Goal: Task Accomplishment & Management: Use online tool/utility

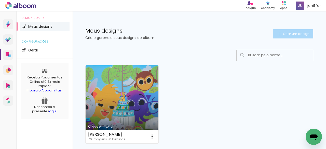
click at [290, 33] on span "Criar um design" at bounding box center [296, 33] width 26 height 3
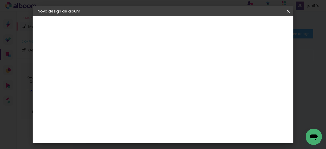
click at [121, 68] on input at bounding box center [121, 68] width 0 height 8
type input "[PERSON_NAME] 15 dias"
type paper-input "[PERSON_NAME] 15 dias"
click at [173, 25] on paper-button "Avançar" at bounding box center [160, 27] width 25 height 9
click at [0, 0] on slot "Tamanho Livre" at bounding box center [0, 0] width 0 height 0
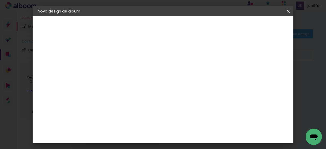
click at [216, 93] on paper-listbox "Tamanho Livre Sugerir uma encadernadora" at bounding box center [191, 89] width 49 height 48
click at [155, 81] on input "[GEOGRAPHIC_DATA]" at bounding box center [131, 81] width 47 height 6
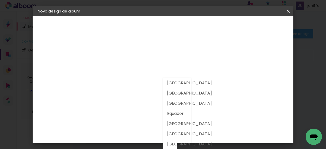
click at [147, 81] on input "[GEOGRAPHIC_DATA]" at bounding box center [131, 81] width 47 height 6
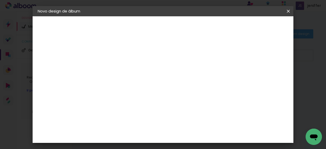
click at [149, 94] on input at bounding box center [133, 97] width 51 height 6
drag, startPoint x: 290, startPoint y: 39, endPoint x: 289, endPoint y: 24, distance: 15.3
click at [224, 24] on header "Fornecedor Escolha um fornecedor ou avance com o tamanho livre. Voltar Avançar" at bounding box center [161, 31] width 125 height 30
click at [224, 30] on header "Fornecedor Escolha um fornecedor ou avance com o tamanho livre. Voltar Avançar" at bounding box center [161, 31] width 125 height 30
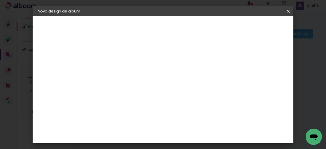
click at [224, 40] on header "Fornecedor Escolha um fornecedor ou avance com o tamanho livre. Voltar Avançar" at bounding box center [161, 31] width 125 height 30
drag, startPoint x: 291, startPoint y: 40, endPoint x: 291, endPoint y: 22, distance: 18.6
click at [224, 22] on header "Fornecedor Escolha um fornecedor ou avance com o tamanho livre. Voltar Avançar" at bounding box center [161, 31] width 125 height 30
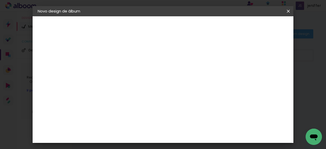
scroll to position [331, 0]
click at [0, 0] on slot "Voltar" at bounding box center [0, 0] width 0 height 0
click at [0, 0] on slot "Avançar" at bounding box center [0, 0] width 0 height 0
click at [130, 97] on div "Digipix Pro" at bounding box center [124, 101] width 13 height 8
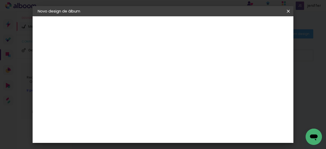
click at [0, 0] on slot "Avançar" at bounding box center [0, 0] width 0 height 0
click at [147, 85] on iron-icon at bounding box center [144, 88] width 6 height 6
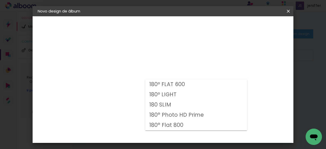
click at [0, 0] on slot "180 SLIM" at bounding box center [0, 0] width 0 height 0
type input "180 SLIM"
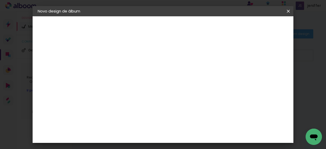
scroll to position [85, 0]
click at [155, 103] on span "21.0 × 21.0" at bounding box center [144, 109] width 24 height 13
click at [0, 0] on slot "Avançar" at bounding box center [0, 0] width 0 height 0
click at [114, 52] on input "2" at bounding box center [117, 55] width 18 height 6
type input "3"
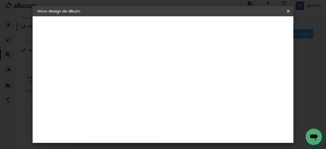
type paper-input "3"
click at [125, 52] on input "3" at bounding box center [117, 55] width 18 height 6
type input "2"
type paper-input "2"
click at [123, 56] on input "2" at bounding box center [117, 55] width 18 height 6
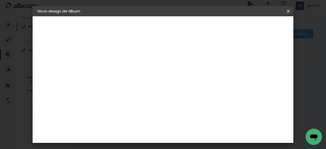
click at [157, 56] on div at bounding box center [154, 55] width 5 height 5
type paper-checkbox "on"
click at [157, 56] on div at bounding box center [154, 55] width 5 height 5
click at [185, 27] on span "Iniciar design" at bounding box center [180, 28] width 12 height 7
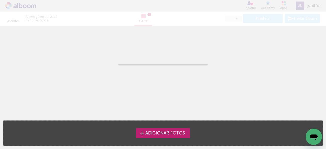
click at [167, 135] on span "Adicionar Fotos" at bounding box center [165, 133] width 40 height 5
click at [0, 0] on input "file" at bounding box center [0, 0] width 0 height 0
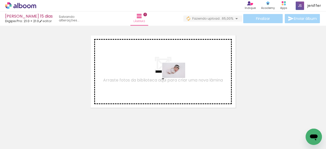
drag, startPoint x: 199, startPoint y: 132, endPoint x: 177, endPoint y: 78, distance: 59.1
click at [177, 78] on quentale-workspace at bounding box center [163, 74] width 326 height 149
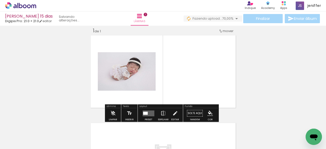
scroll to position [6, 0]
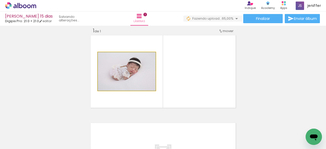
click at [136, 71] on quentale-photo at bounding box center [127, 71] width 58 height 38
click at [130, 82] on quentale-photo at bounding box center [127, 71] width 58 height 38
click at [124, 68] on quentale-photo at bounding box center [127, 71] width 58 height 38
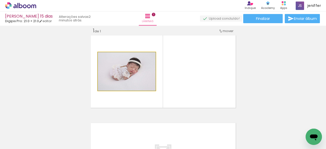
click at [133, 68] on quentale-photo at bounding box center [127, 71] width 58 height 38
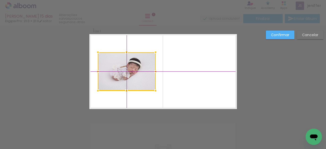
drag, startPoint x: 126, startPoint y: 66, endPoint x: 121, endPoint y: 63, distance: 5.4
click at [121, 63] on div at bounding box center [127, 71] width 58 height 38
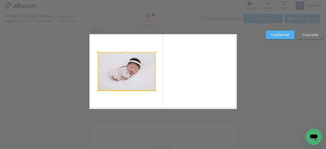
click at [121, 63] on div at bounding box center [127, 71] width 58 height 38
click at [0, 0] on slot "Cancelar" at bounding box center [0, 0] width 0 height 0
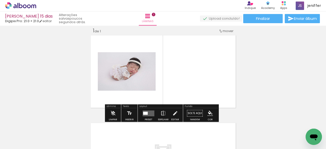
click at [194, 133] on div at bounding box center [193, 131] width 25 height 17
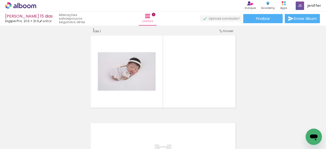
click at [185, 124] on iron-icon at bounding box center [182, 121] width 5 height 5
click at [183, 121] on iron-icon at bounding box center [182, 121] width 5 height 5
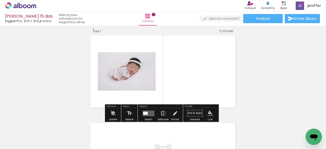
click at [127, 73] on quentale-photo at bounding box center [127, 71] width 58 height 38
click at [162, 112] on iron-icon at bounding box center [163, 113] width 6 height 10
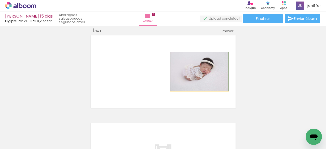
click at [206, 69] on quentale-photo at bounding box center [199, 71] width 58 height 39
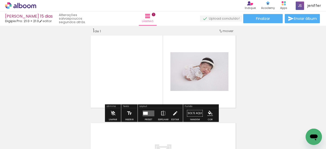
click at [0, 0] on slot "P&B" at bounding box center [0, 0] width 0 height 0
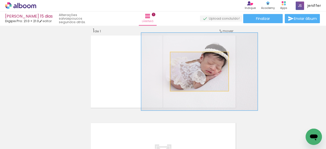
drag, startPoint x: 180, startPoint y: 58, endPoint x: 201, endPoint y: 57, distance: 21.4
click at [201, 57] on div at bounding box center [200, 57] width 8 height 8
drag, startPoint x: 199, startPoint y: 57, endPoint x: 180, endPoint y: 58, distance: 19.3
type paper-slider "103"
click at [200, 58] on div at bounding box center [202, 57] width 5 height 5
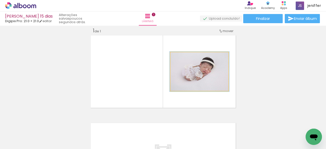
click at [207, 80] on quentale-photo at bounding box center [199, 71] width 58 height 39
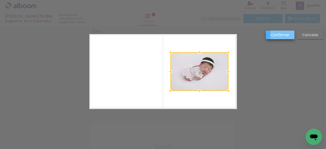
click at [0, 0] on slot "Confirmar" at bounding box center [0, 0] width 0 height 0
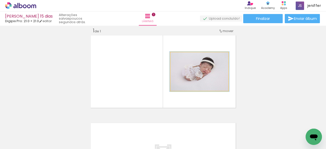
click at [192, 78] on quentale-photo at bounding box center [199, 71] width 58 height 39
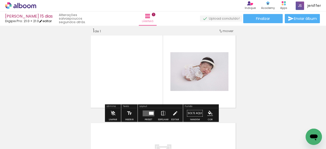
click at [50, 20] on div "[PERSON_NAME] 15 dias Digipix Pro: 21.0 × 21.0 editar" at bounding box center [29, 18] width 48 height 8
click at [50, 20] on link "editar" at bounding box center [45, 21] width 13 height 4
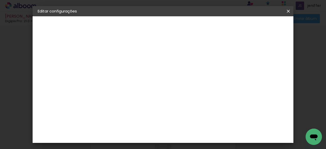
click at [289, 11] on iron-icon at bounding box center [288, 11] width 6 height 5
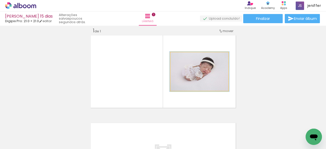
click at [196, 71] on quentale-photo at bounding box center [199, 71] width 58 height 39
drag, startPoint x: 196, startPoint y: 71, endPoint x: 184, endPoint y: 68, distance: 11.9
click at [184, 68] on quentale-photo at bounding box center [199, 71] width 58 height 39
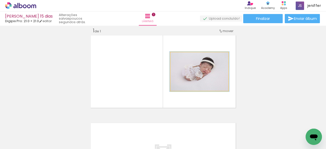
click at [184, 68] on quentale-photo at bounding box center [199, 71] width 58 height 39
click at [0, 0] on div at bounding box center [0, 0] width 0 height 0
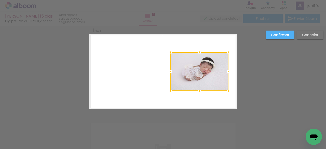
click at [184, 68] on div at bounding box center [199, 71] width 58 height 39
drag, startPoint x: 198, startPoint y: 52, endPoint x: 199, endPoint y: 54, distance: 3.1
click at [199, 54] on div at bounding box center [199, 51] width 10 height 10
click at [0, 0] on slot "Cancelar" at bounding box center [0, 0] width 0 height 0
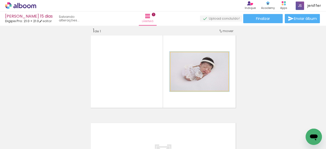
click at [195, 84] on quentale-photo at bounding box center [199, 71] width 58 height 39
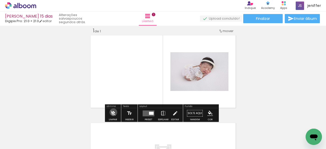
click at [113, 112] on iron-icon at bounding box center [113, 113] width 6 height 10
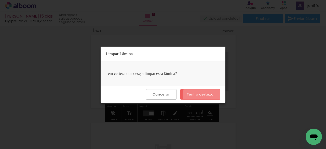
click at [0, 0] on slot "Tenho certeza" at bounding box center [0, 0] width 0 height 0
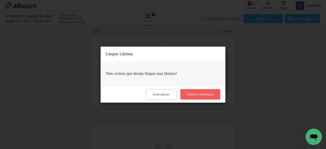
click at [0, 0] on slot "Tenho certeza" at bounding box center [0, 0] width 0 height 0
click at [158, 90] on paper-button "Cancelar" at bounding box center [161, 94] width 30 height 10
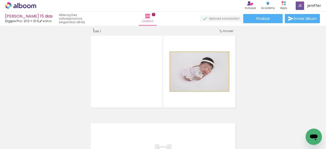
click at [172, 72] on quentale-photo at bounding box center [199, 71] width 58 height 39
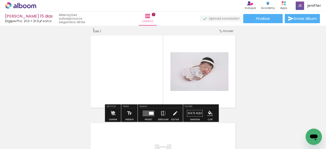
click at [114, 112] on iron-icon at bounding box center [113, 113] width 6 height 10
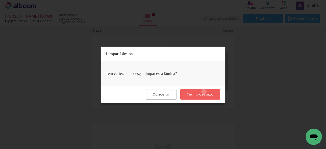
click at [205, 91] on paper-button "Tenho certeza" at bounding box center [200, 94] width 40 height 10
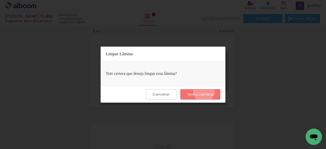
click at [205, 91] on paper-button "Tenho certeza" at bounding box center [200, 94] width 40 height 10
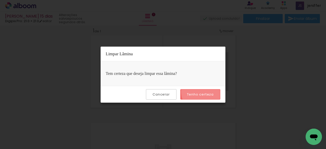
click at [205, 91] on paper-button "Tenho certeza" at bounding box center [200, 94] width 40 height 10
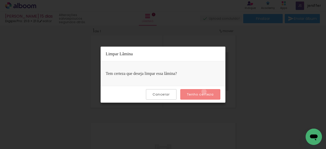
click at [205, 91] on paper-button "Tenho certeza" at bounding box center [200, 94] width 40 height 10
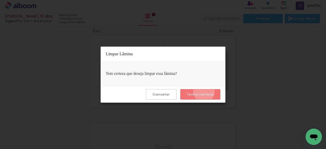
click at [205, 91] on paper-button "Tenho certeza" at bounding box center [200, 94] width 40 height 10
click at [0, 0] on slot "Cancelar" at bounding box center [0, 0] width 0 height 0
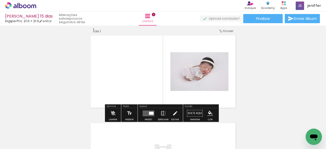
click at [216, 41] on quentale-layouter at bounding box center [162, 71] width 147 height 75
click at [228, 28] on span "mover" at bounding box center [227, 30] width 11 height 5
click at [257, 45] on div "Inserir lâmina 1 de 1" at bounding box center [163, 108] width 326 height 175
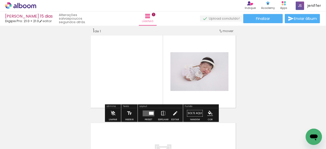
click at [199, 45] on quentale-layouter at bounding box center [162, 71] width 147 height 75
click at [195, 113] on paper-button "Solte aqui Imagem" at bounding box center [194, 114] width 18 height 13
click at [196, 131] on div at bounding box center [193, 131] width 25 height 17
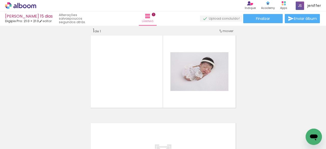
click at [184, 124] on iron-icon at bounding box center [182, 121] width 5 height 5
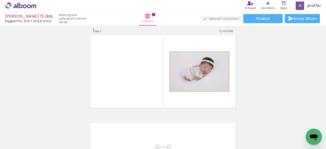
click at [198, 73] on quentale-photo at bounding box center [199, 71] width 58 height 39
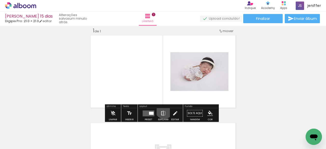
click at [163, 109] on iron-icon at bounding box center [163, 113] width 6 height 10
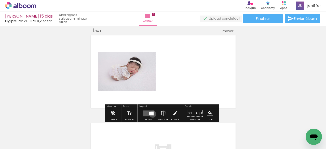
click at [151, 114] on div at bounding box center [151, 112] width 5 height 3
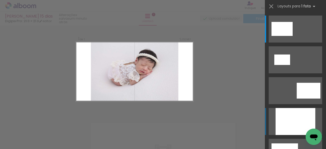
click at [287, 111] on div at bounding box center [295, 121] width 40 height 27
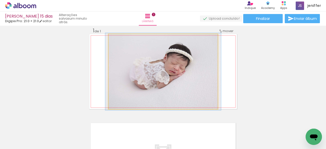
click at [136, 51] on quentale-photo at bounding box center [162, 71] width 109 height 75
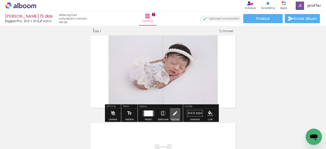
click at [175, 111] on iron-icon at bounding box center [175, 113] width 6 height 10
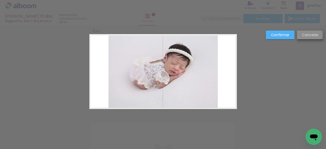
click at [0, 0] on slot "Cancelar" at bounding box center [0, 0] width 0 height 0
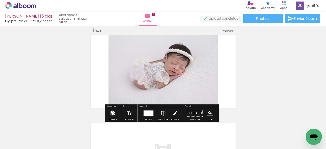
click at [112, 113] on iron-icon at bounding box center [113, 113] width 6 height 10
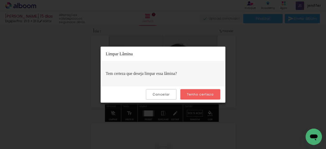
click at [0, 0] on slot "Tenho certeza" at bounding box center [0, 0] width 0 height 0
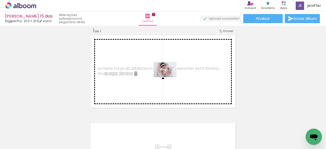
drag, startPoint x: 52, startPoint y: 131, endPoint x: 166, endPoint y: 77, distance: 126.6
click at [166, 77] on quentale-workspace at bounding box center [163, 74] width 326 height 149
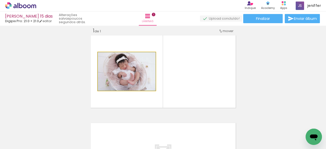
click at [126, 70] on quentale-photo at bounding box center [127, 71] width 58 height 38
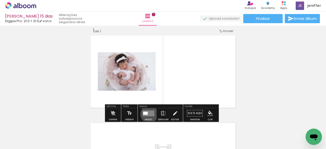
click at [148, 114] on quentale-layouter at bounding box center [148, 113] width 12 height 6
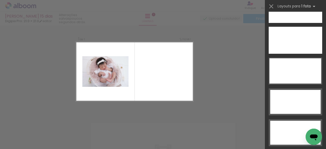
scroll to position [1556, 0]
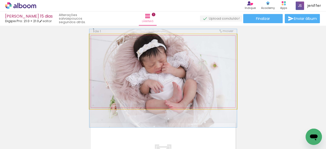
drag, startPoint x: 185, startPoint y: 49, endPoint x: 187, endPoint y: 55, distance: 6.9
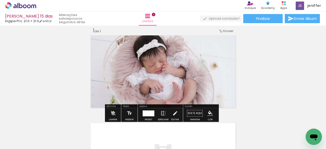
click at [258, 81] on div "Inserir lâmina 1 de 1" at bounding box center [163, 108] width 326 height 175
click at [277, 58] on div "Inserir lâmina 1 de 1" at bounding box center [163, 108] width 326 height 175
click at [151, 16] on iron-icon at bounding box center [148, 16] width 6 height 6
click at [155, 15] on span "1" at bounding box center [154, 15] width 4 height 4
click at [98, 31] on div "1 de 1" at bounding box center [97, 30] width 8 height 5
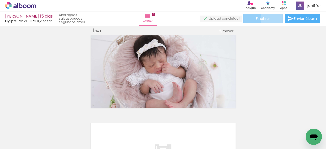
click at [274, 19] on paper-button "Finalizar" at bounding box center [262, 18] width 39 height 9
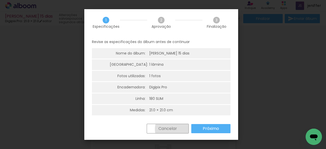
click at [0, 0] on slot "Cancelar" at bounding box center [0, 0] width 0 height 0
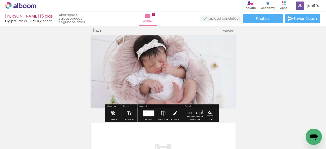
click at [62, 133] on div at bounding box center [50, 131] width 23 height 15
click at [46, 21] on link "editar" at bounding box center [45, 21] width 13 height 4
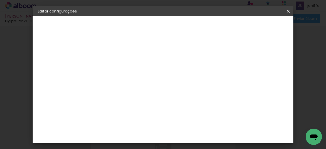
click at [197, 24] on paper-button "Salvar configurações" at bounding box center [179, 29] width 36 height 12
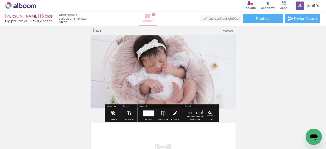
click at [151, 15] on iron-icon at bounding box center [148, 16] width 6 height 6
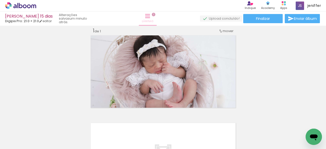
click at [155, 15] on span "1" at bounding box center [154, 15] width 4 height 4
click at [16, 142] on span "Adicionar Fotos" at bounding box center [17, 142] width 15 height 6
click at [0, 0] on input "file" at bounding box center [0, 0] width 0 height 0
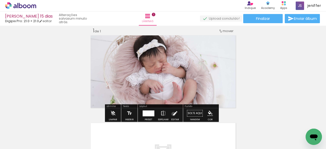
click at [172, 114] on iron-icon at bounding box center [175, 113] width 6 height 10
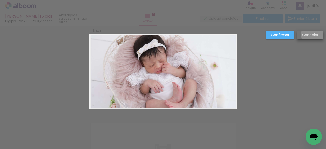
click at [0, 0] on slot "Cancelar" at bounding box center [0, 0] width 0 height 0
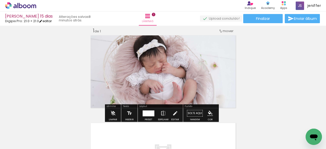
click at [48, 21] on link "editar" at bounding box center [45, 21] width 13 height 4
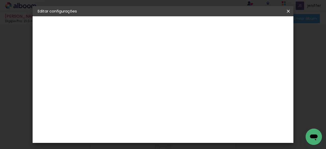
click at [56, 64] on div "Digipix Pro" at bounding box center [53, 62] width 11 height 7
click at [216, 73] on paper-item "Tamanho Livre" at bounding box center [191, 77] width 49 height 11
click at [210, 105] on div "Sugerir uma encadernadora" at bounding box center [194, 106] width 32 height 8
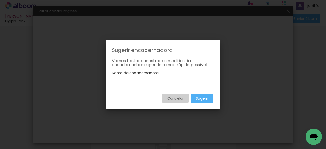
click at [0, 0] on slot "Cancelar" at bounding box center [0, 0] width 0 height 0
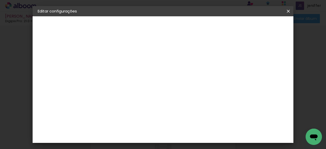
click at [0, 0] on slot "[PERSON_NAME] 15 dias" at bounding box center [0, 0] width 0 height 0
click at [63, 52] on div "2. Especificações" at bounding box center [66, 52] width 56 height 6
click at [55, 65] on iron-pages "Fornecedor Escolhendo fornecedor..." at bounding box center [66, 63] width 56 height 10
click at [51, 61] on iron-pages "Fornecedor Escolhendo fornecedor..." at bounding box center [66, 63] width 56 height 10
click at [173, 30] on paper-button "Avançar" at bounding box center [160, 27] width 25 height 9
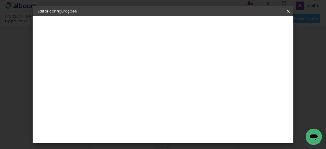
click at [0, 0] on slot "Tamanho Livre" at bounding box center [0, 0] width 0 height 0
click at [122, 106] on div "Digipix Pro" at bounding box center [124, 110] width 13 height 8
click at [0, 0] on slot "Avançar" at bounding box center [0, 0] width 0 height 0
click at [141, 85] on input "text" at bounding box center [131, 89] width 20 height 8
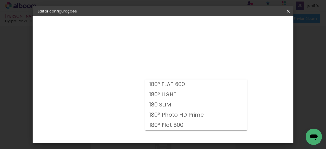
click at [0, 0] on slot "180 SLIM" at bounding box center [0, 0] width 0 height 0
type input "180 SLIM"
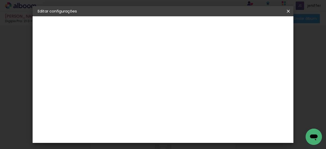
scroll to position [106, 0]
click at [155, 82] on span "21.0 × 21.0" at bounding box center [144, 88] width 24 height 13
click at [0, 0] on slot "Avançar" at bounding box center [0, 0] width 0 height 0
click at [125, 46] on div "mm Mostrar sangria 21.3 cm Largura da página 21.6 cm Altura 42.6 cm Largura da …" at bounding box center [148, 37] width 99 height 43
drag, startPoint x: 125, startPoint y: 46, endPoint x: 134, endPoint y: 45, distance: 9.7
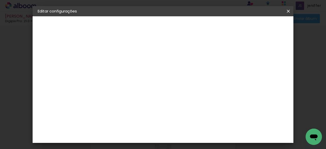
click at [134, 45] on div "mm Mostrar sangria 21.3 cm Largura da página 21.6 cm Altura 42.6 cm Largura da …" at bounding box center [148, 37] width 99 height 43
click at [114, 51] on paper-input-container "Espaço entre fotos 2 mm" at bounding box center [120, 54] width 29 height 11
type input "0"
click at [192, 27] on span "Salvar configurações" at bounding box center [179, 28] width 26 height 7
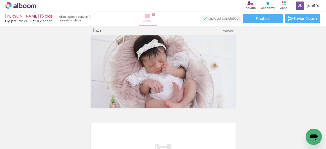
click at [153, 18] on paper-button "Lâminas 1" at bounding box center [148, 18] width 18 height 14
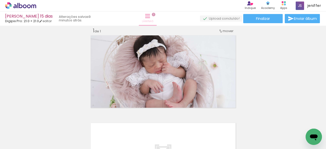
click at [153, 18] on paper-button "Lâminas 1" at bounding box center [148, 18] width 18 height 14
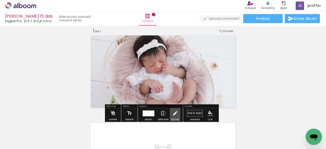
click at [174, 113] on iron-icon at bounding box center [175, 113] width 6 height 10
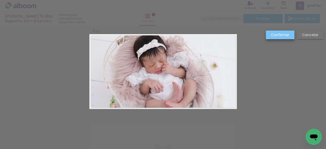
click at [278, 37] on paper-button "Confirmar" at bounding box center [280, 35] width 28 height 9
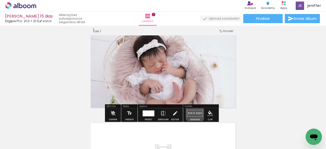
click at [193, 112] on paper-button "Solte aqui Imagem" at bounding box center [194, 114] width 18 height 13
drag, startPoint x: 193, startPoint y: 112, endPoint x: 204, endPoint y: 94, distance: 20.2
click at [204, 94] on div "Inserir lâmina 1 de 1" at bounding box center [163, 108] width 326 height 175
click at [193, 113] on paper-button "Solte aqui Imagem" at bounding box center [194, 114] width 18 height 13
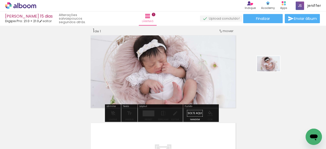
drag, startPoint x: 81, startPoint y: 138, endPoint x: 280, endPoint y: 71, distance: 210.3
click at [280, 71] on quentale-workspace at bounding box center [163, 74] width 326 height 149
click at [83, 138] on div at bounding box center [79, 131] width 25 height 17
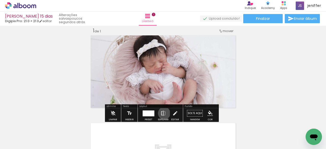
click at [163, 113] on iron-icon at bounding box center [163, 113] width 6 height 10
click at [176, 111] on iron-icon at bounding box center [175, 113] width 6 height 10
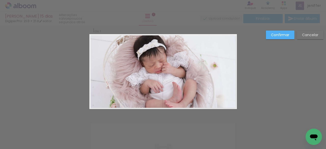
click at [176, 111] on div "Confirmar Cancelar" at bounding box center [163, 112] width 326 height 187
click at [0, 0] on slot "Cancelar" at bounding box center [0, 0] width 0 height 0
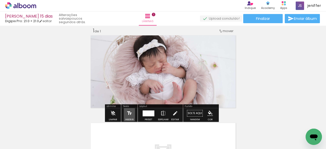
click at [128, 112] on iron-icon at bounding box center [129, 113] width 6 height 10
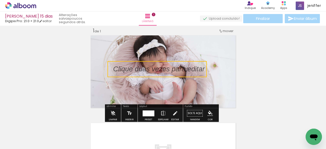
click at [186, 66] on quentale-selection at bounding box center [156, 69] width 99 height 16
type input "Sans Serif"
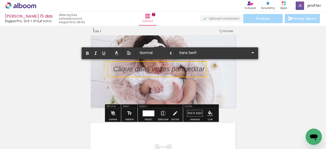
click at [162, 67] on p at bounding box center [158, 72] width 91 height 10
click at [176, 71] on p at bounding box center [158, 72] width 91 height 10
click at [189, 65] on div at bounding box center [158, 69] width 91 height 10
click at [128, 112] on iron-icon at bounding box center [129, 113] width 6 height 10
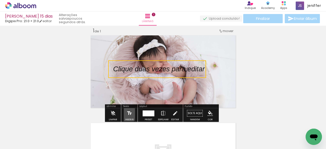
click at [128, 112] on iron-icon at bounding box center [129, 113] width 6 height 10
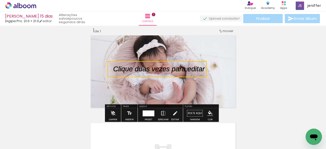
click at [184, 70] on quentale-selection at bounding box center [156, 69] width 99 height 16
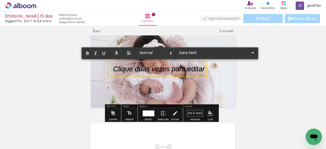
click at [153, 71] on p at bounding box center [158, 72] width 91 height 10
click at [143, 65] on div at bounding box center [158, 69] width 91 height 10
drag, startPoint x: 143, startPoint y: 65, endPoint x: 160, endPoint y: 64, distance: 17.6
click at [160, 64] on div at bounding box center [162, 71] width 147 height 75
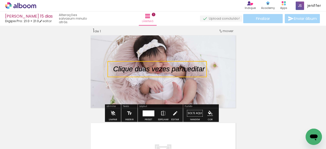
click at [158, 70] on quentale-selection at bounding box center [156, 69] width 99 height 16
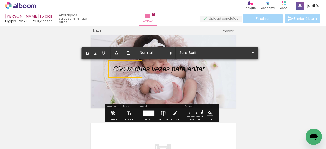
click at [136, 67] on p "vvvvvvvv" at bounding box center [127, 69] width 28 height 10
